Goal: Navigation & Orientation: Find specific page/section

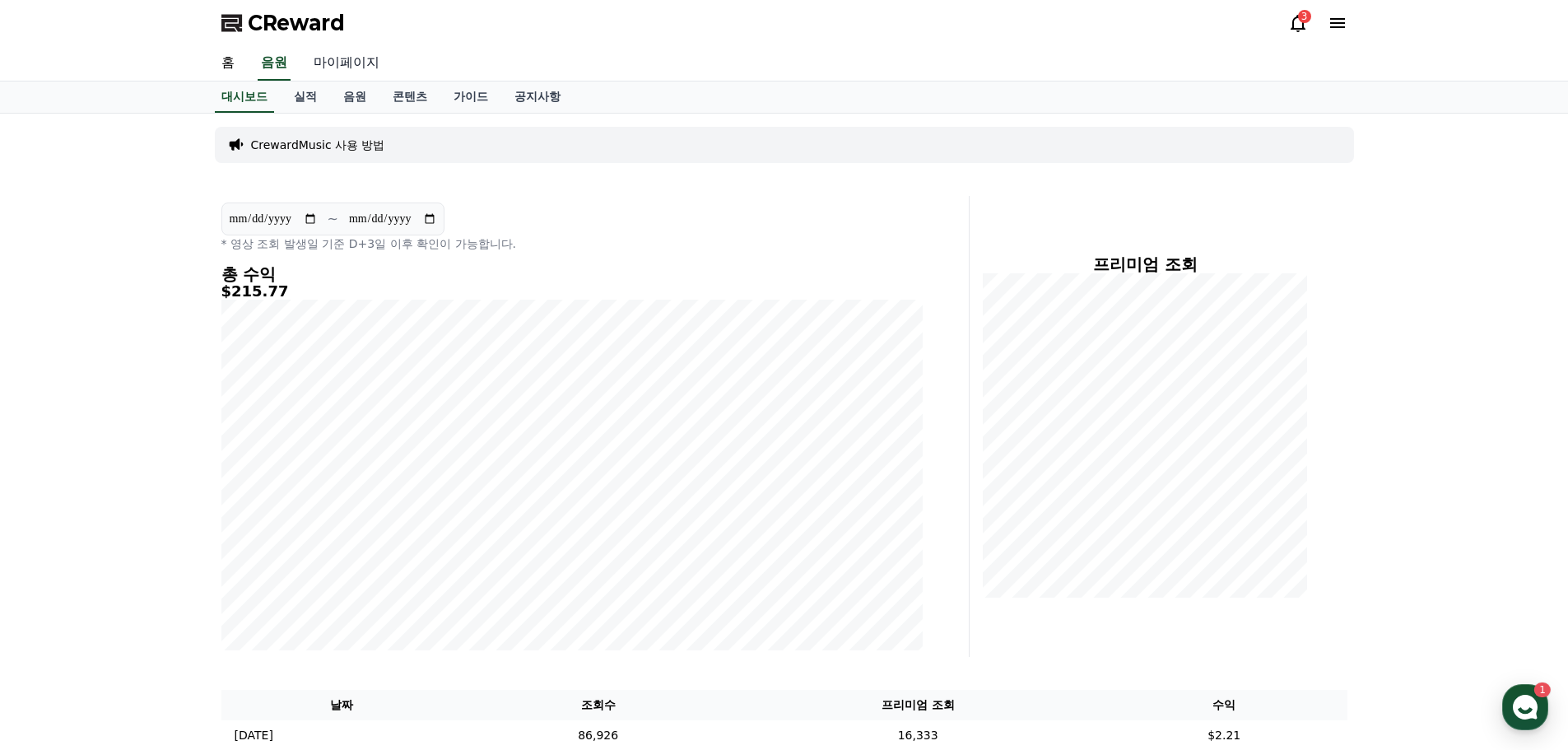
click at [332, 65] on link "마이페이지" at bounding box center [346, 63] width 92 height 34
select select "**********"
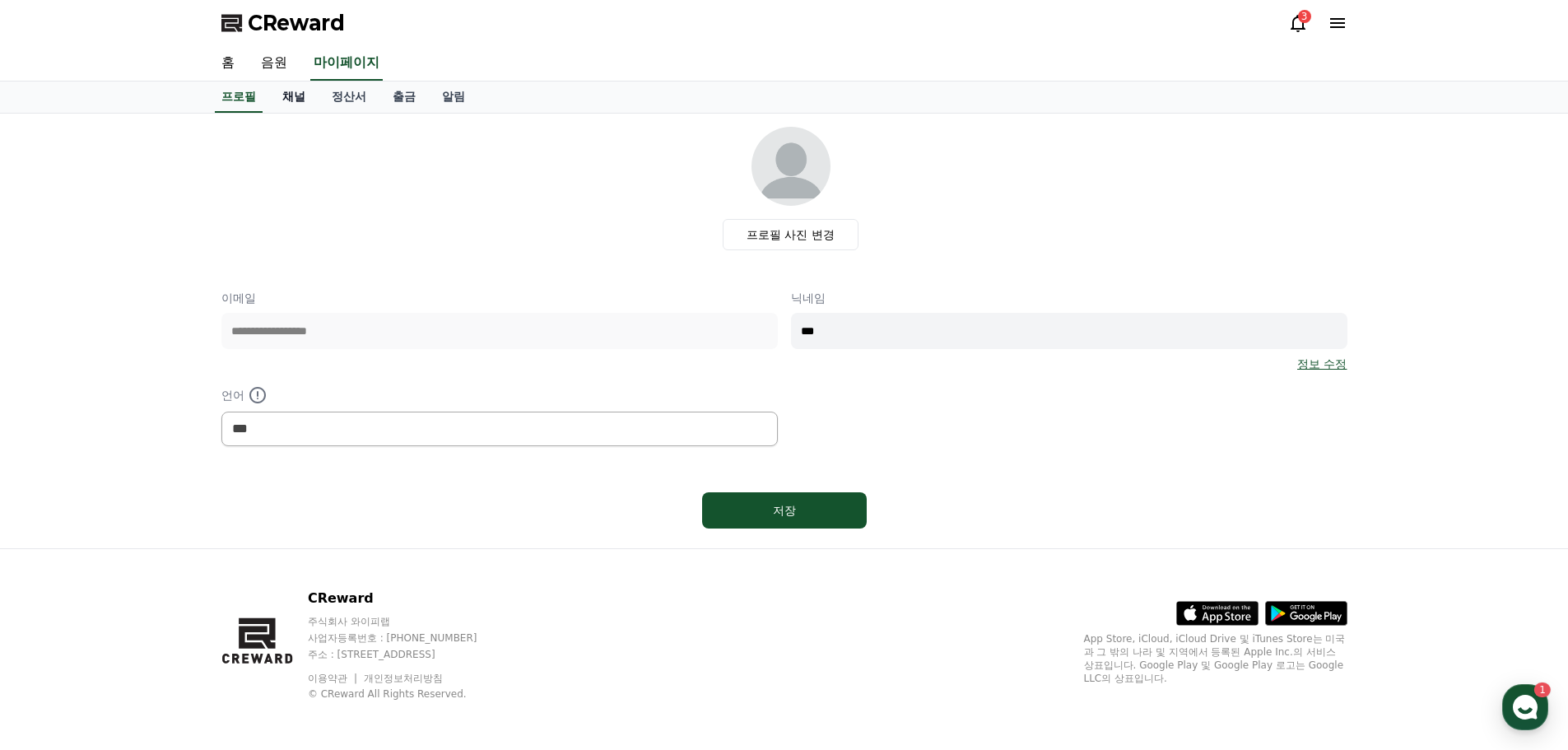
click at [292, 97] on link "채널" at bounding box center [293, 98] width 49 height 32
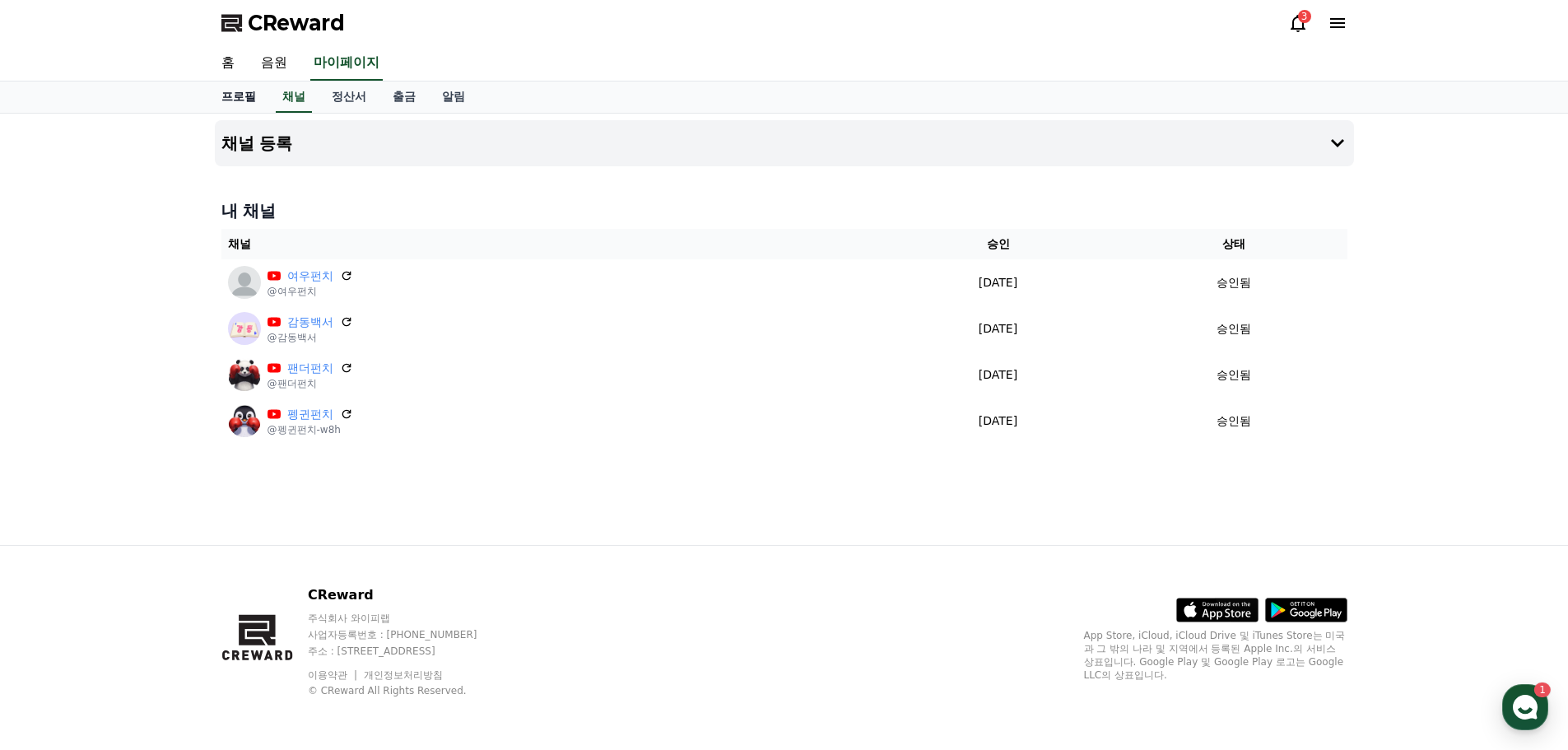
click at [234, 96] on link "프로필" at bounding box center [238, 98] width 60 height 32
select select "**********"
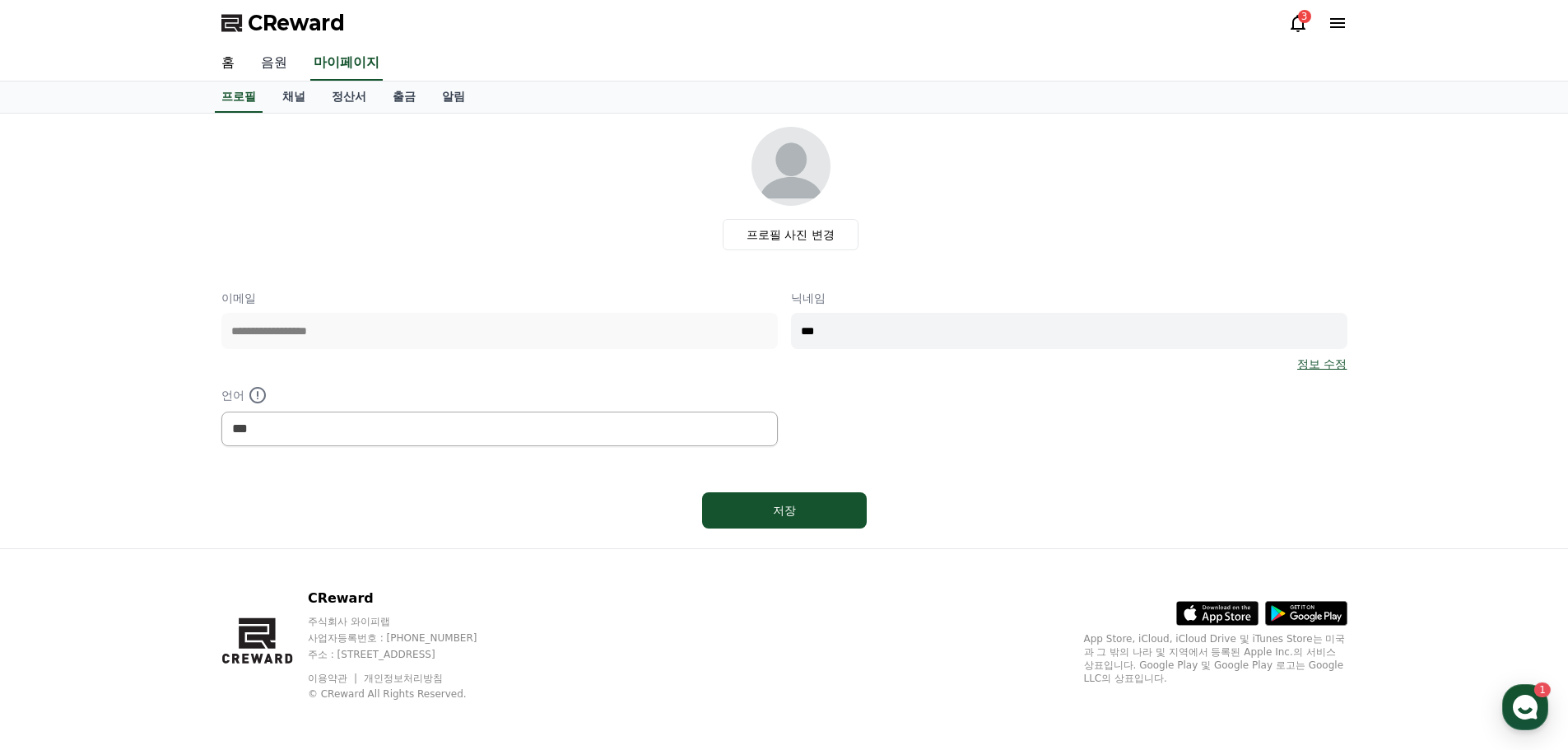
click at [274, 68] on link "음원" at bounding box center [273, 63] width 53 height 34
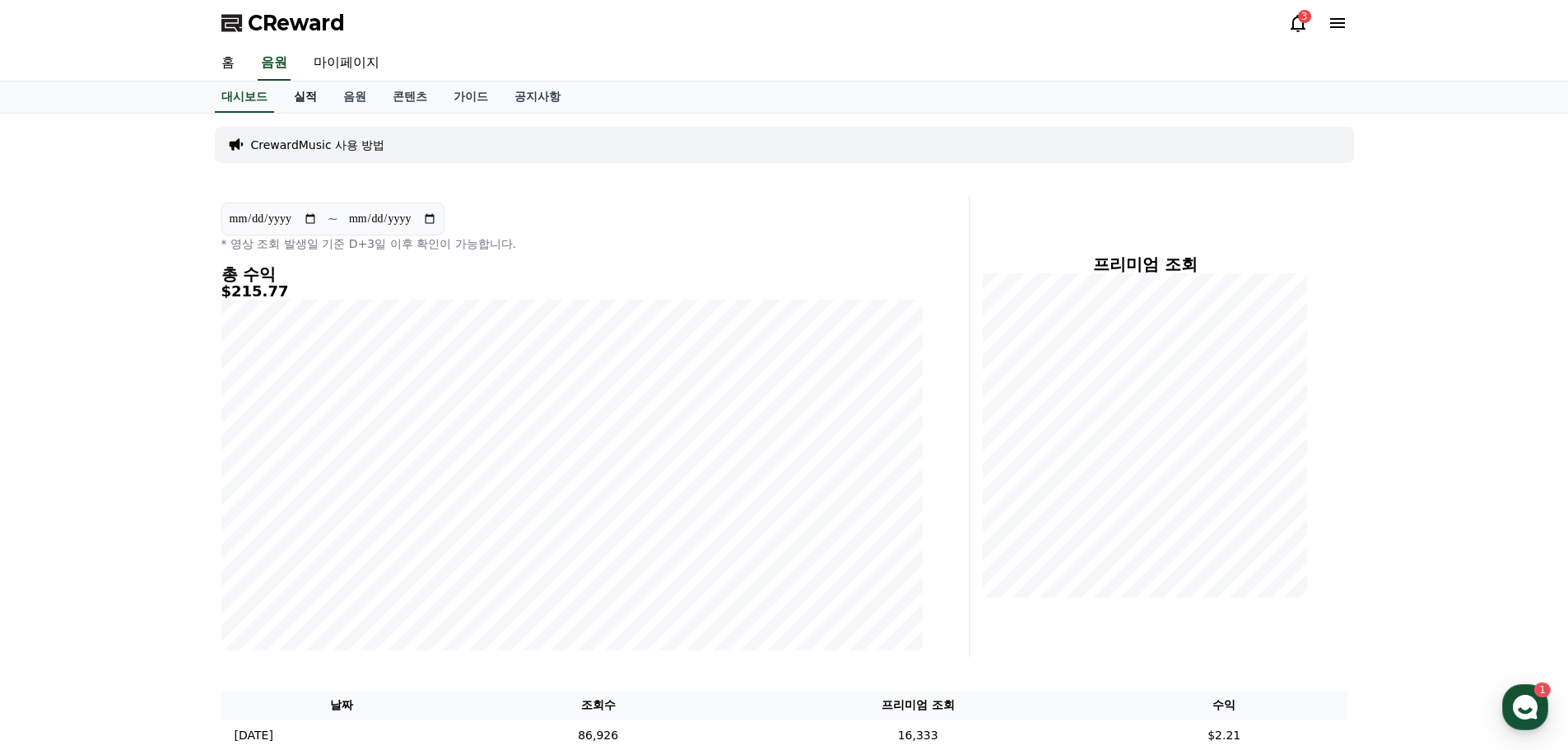
click at [309, 100] on link "실적" at bounding box center [305, 98] width 49 height 32
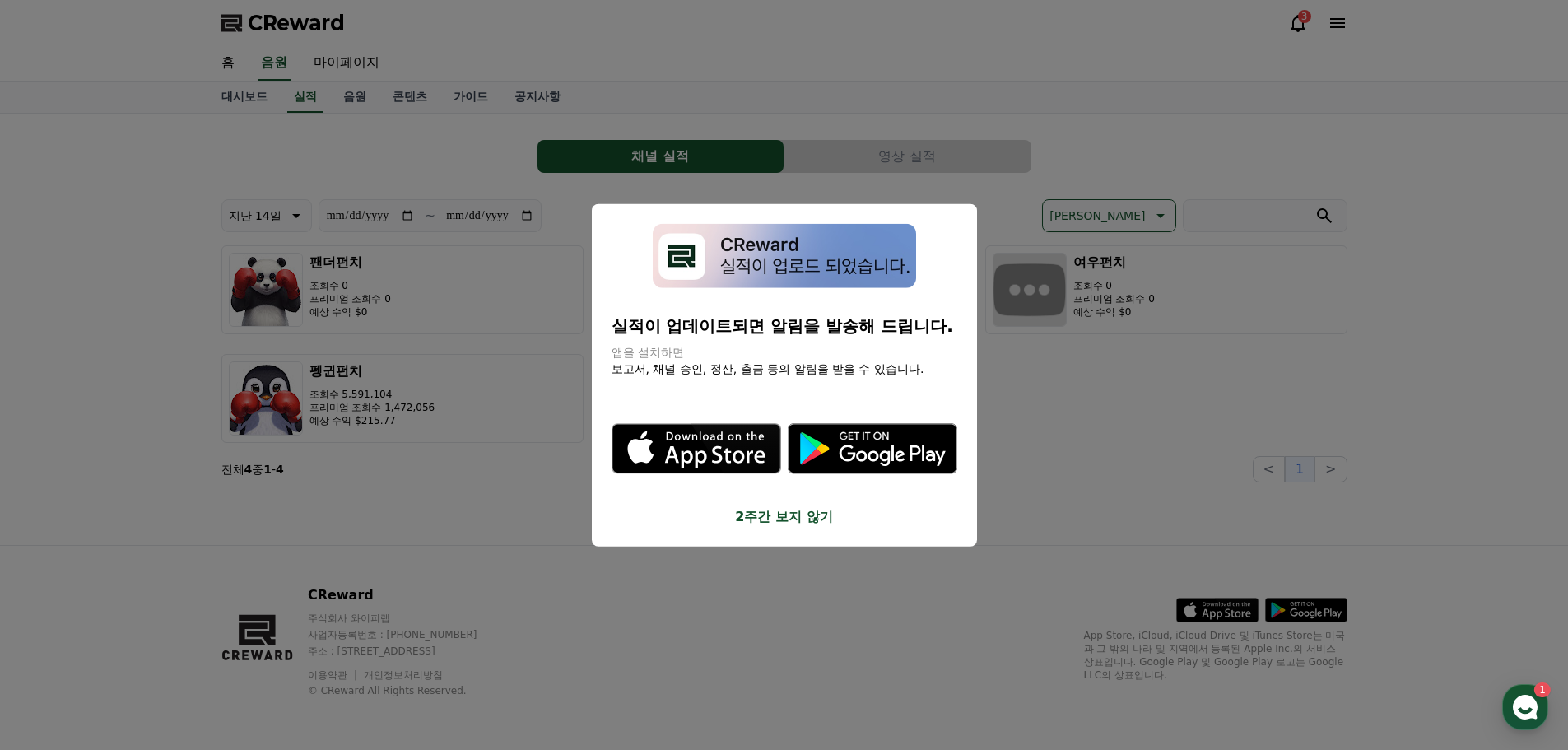
click at [711, 468] on icon "modal" at bounding box center [696, 449] width 167 height 47
click at [1270, 77] on button "close modal" at bounding box center [784, 375] width 1568 height 750
click at [1298, 21] on icon at bounding box center [1297, 22] width 20 height 20
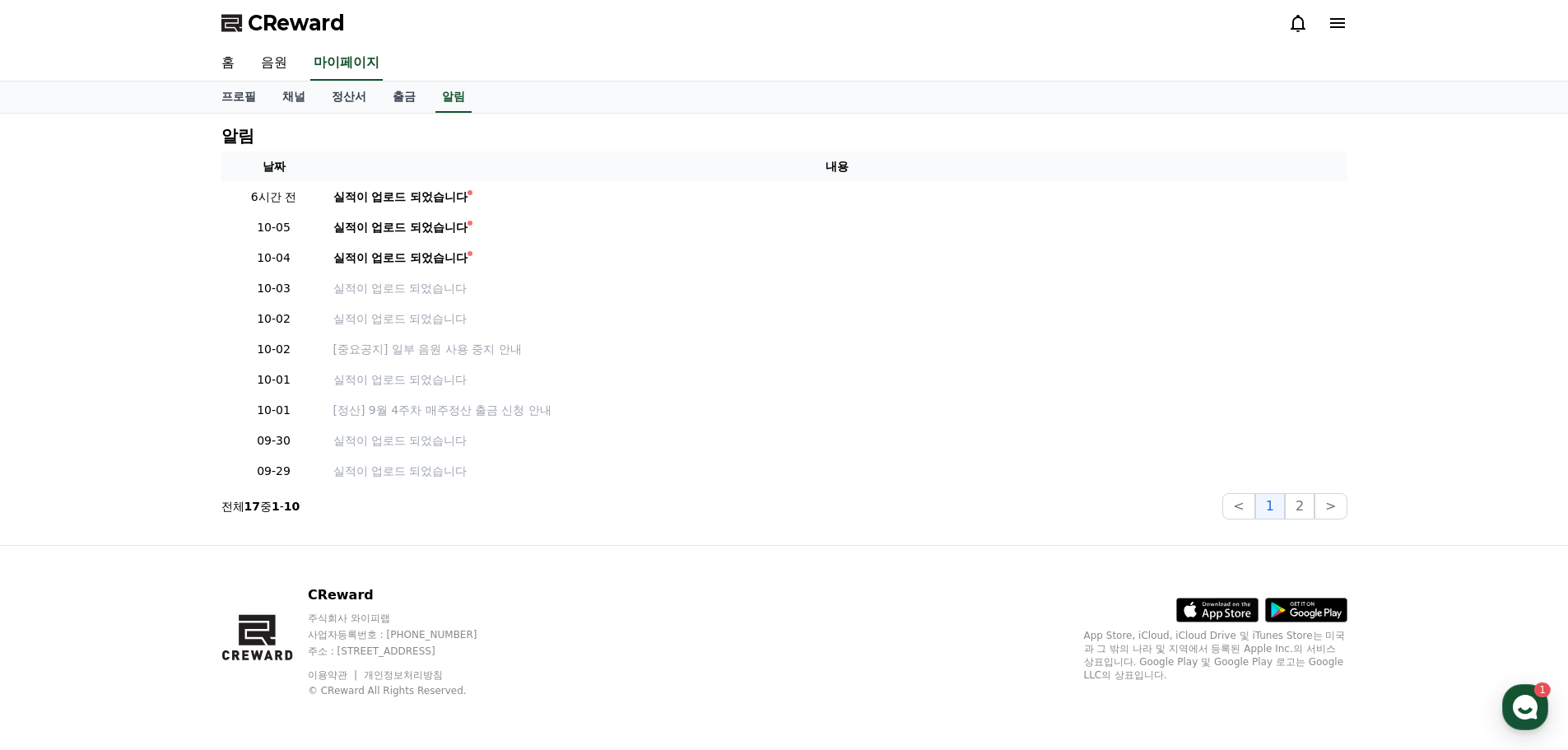
drag, startPoint x: 701, startPoint y: 153, endPoint x: 766, endPoint y: 175, distance: 68.6
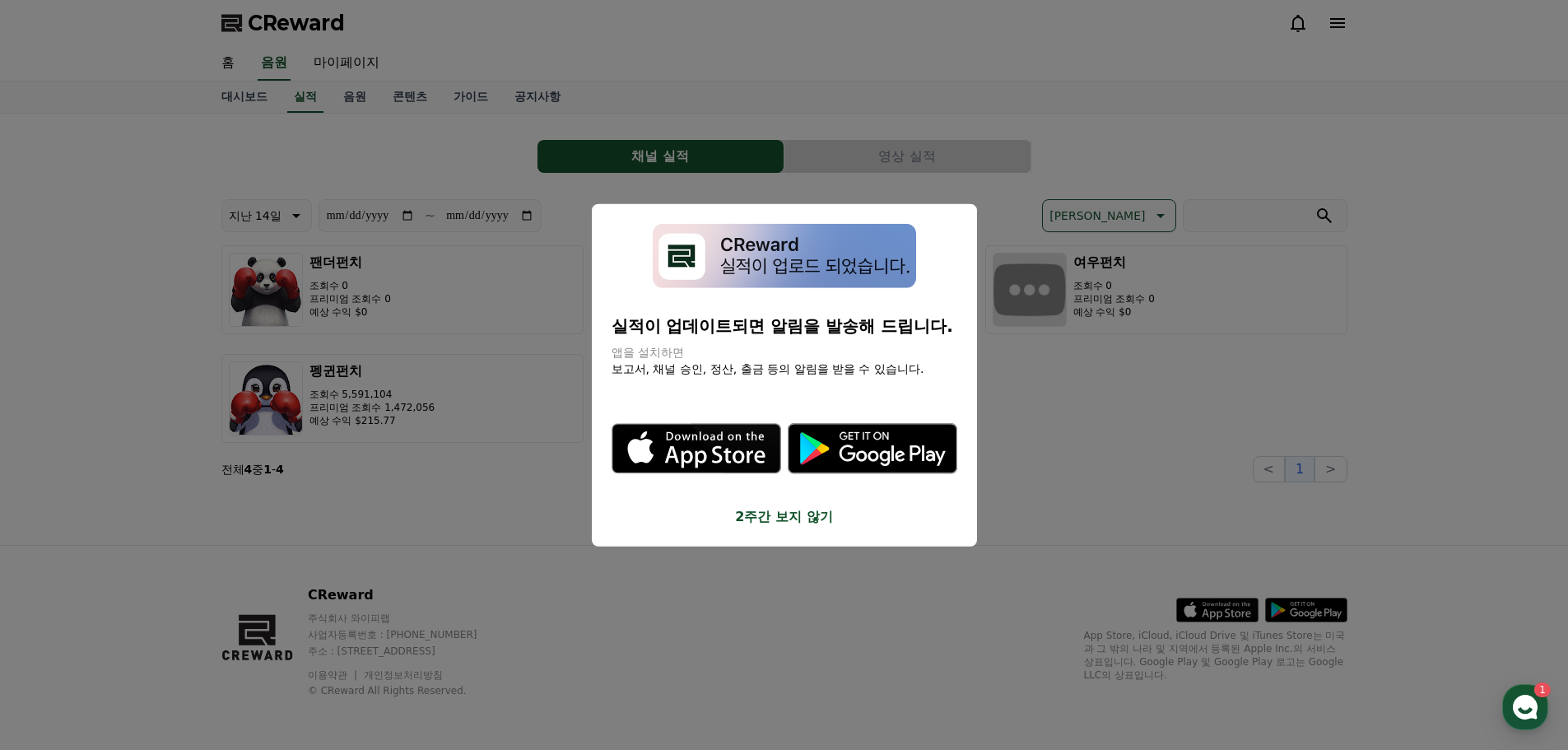
click at [684, 634] on button "close modal" at bounding box center [784, 375] width 1568 height 750
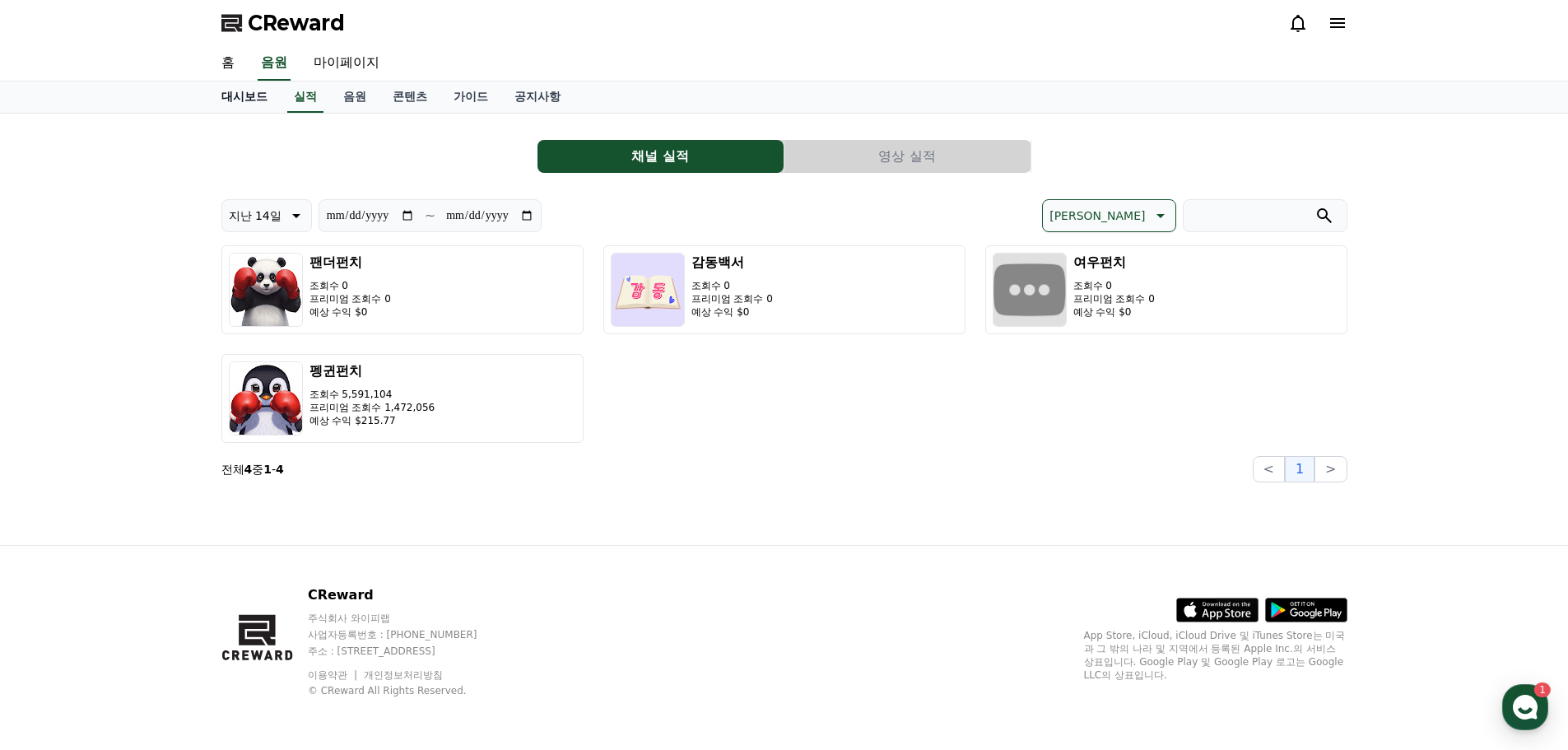
click at [246, 101] on link "대시보드" at bounding box center [245, 98] width 73 height 32
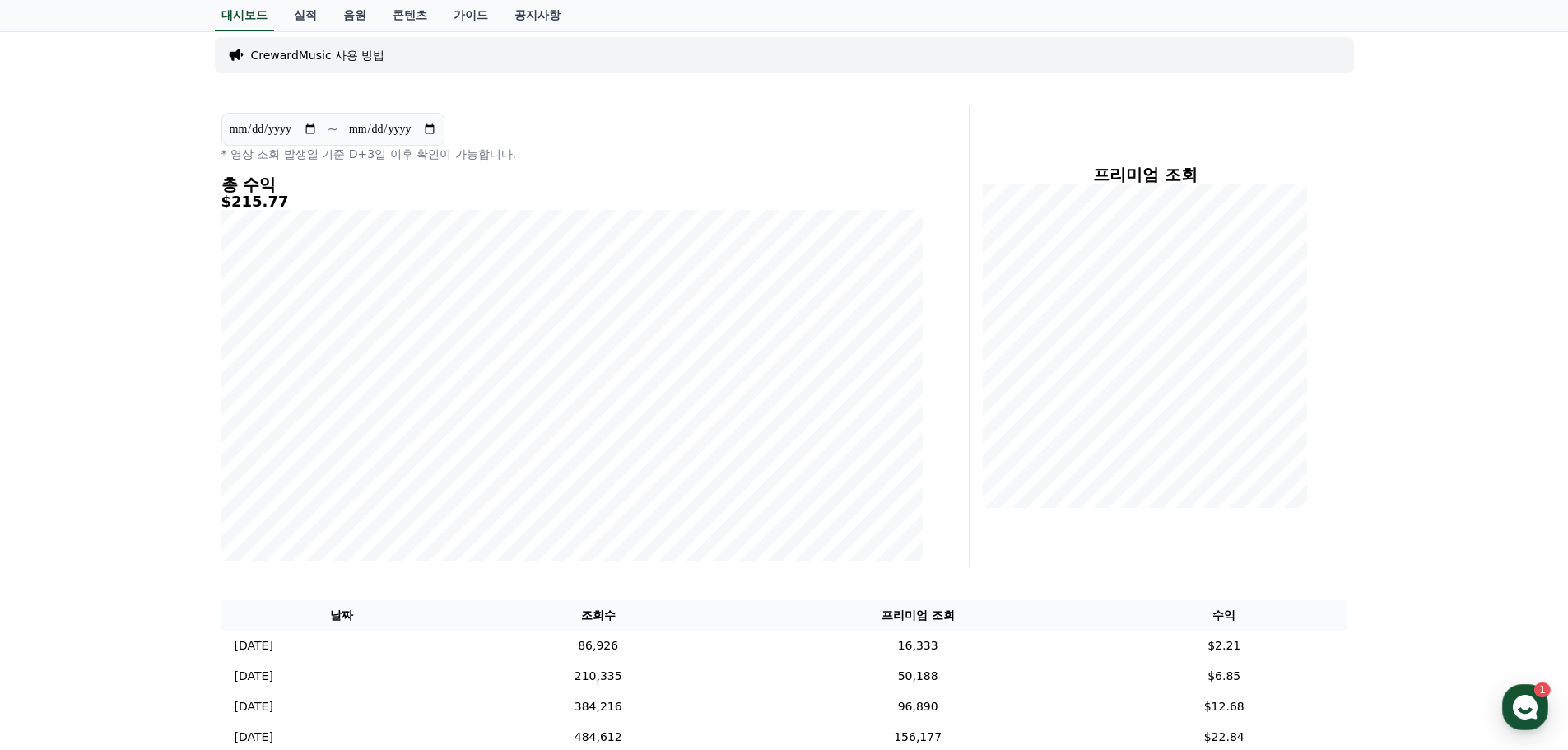
scroll to position [82, 0]
